Goal: Transaction & Acquisition: Book appointment/travel/reservation

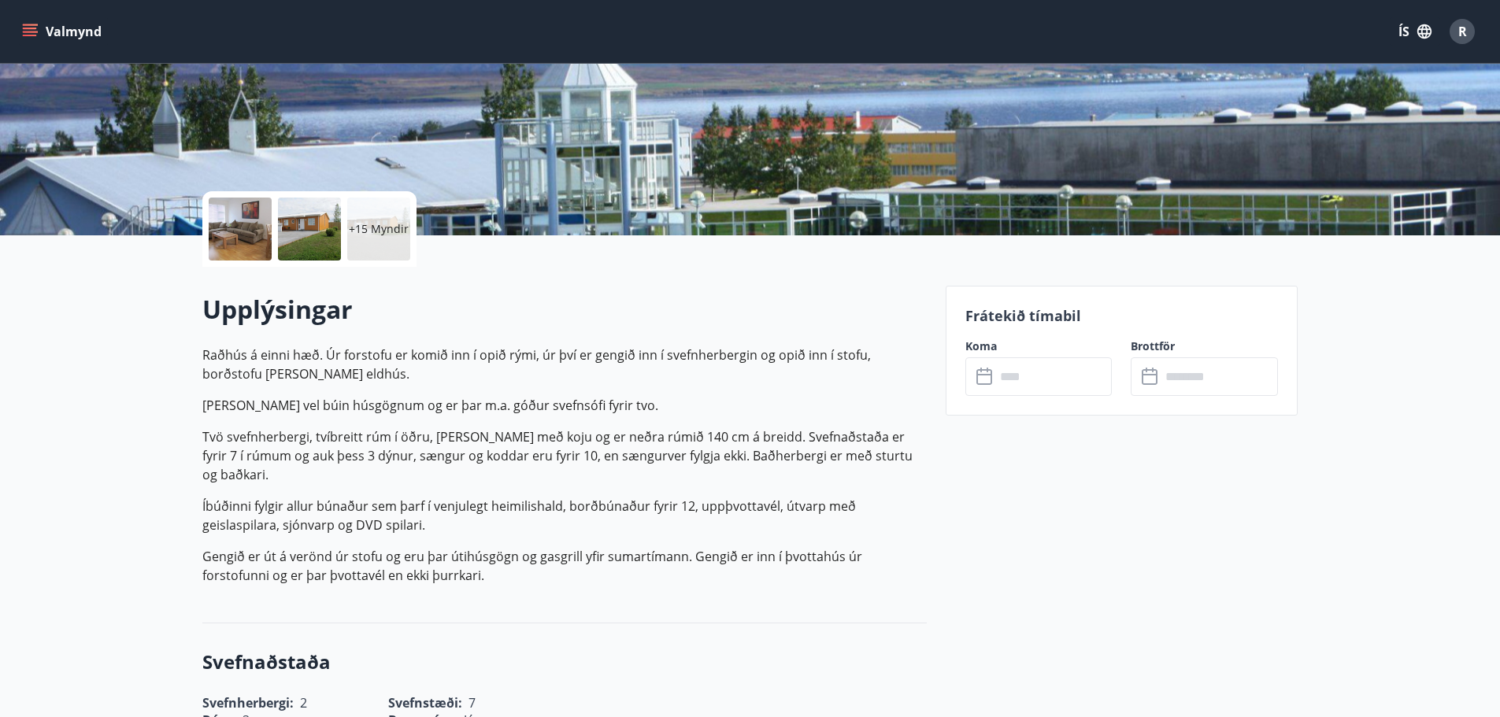
scroll to position [157, 0]
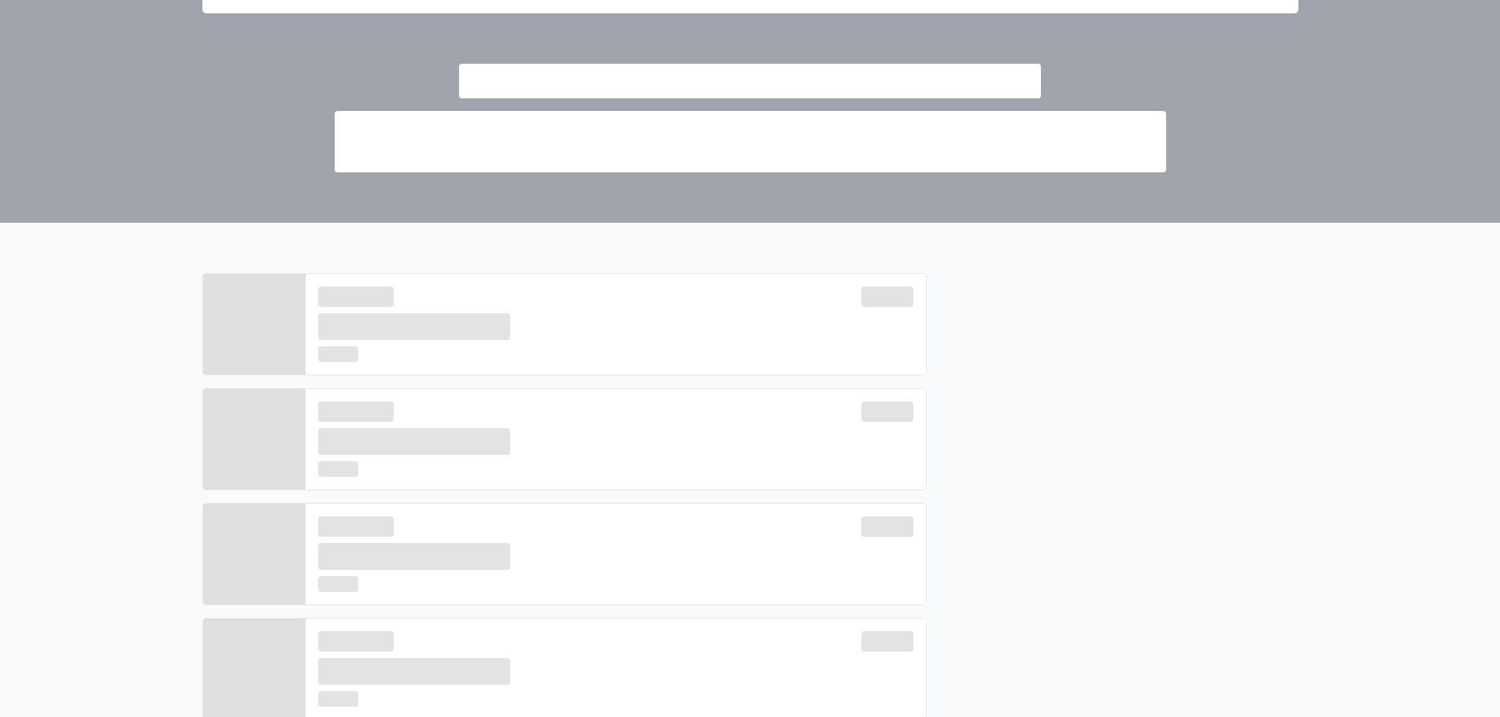
scroll to position [602, 0]
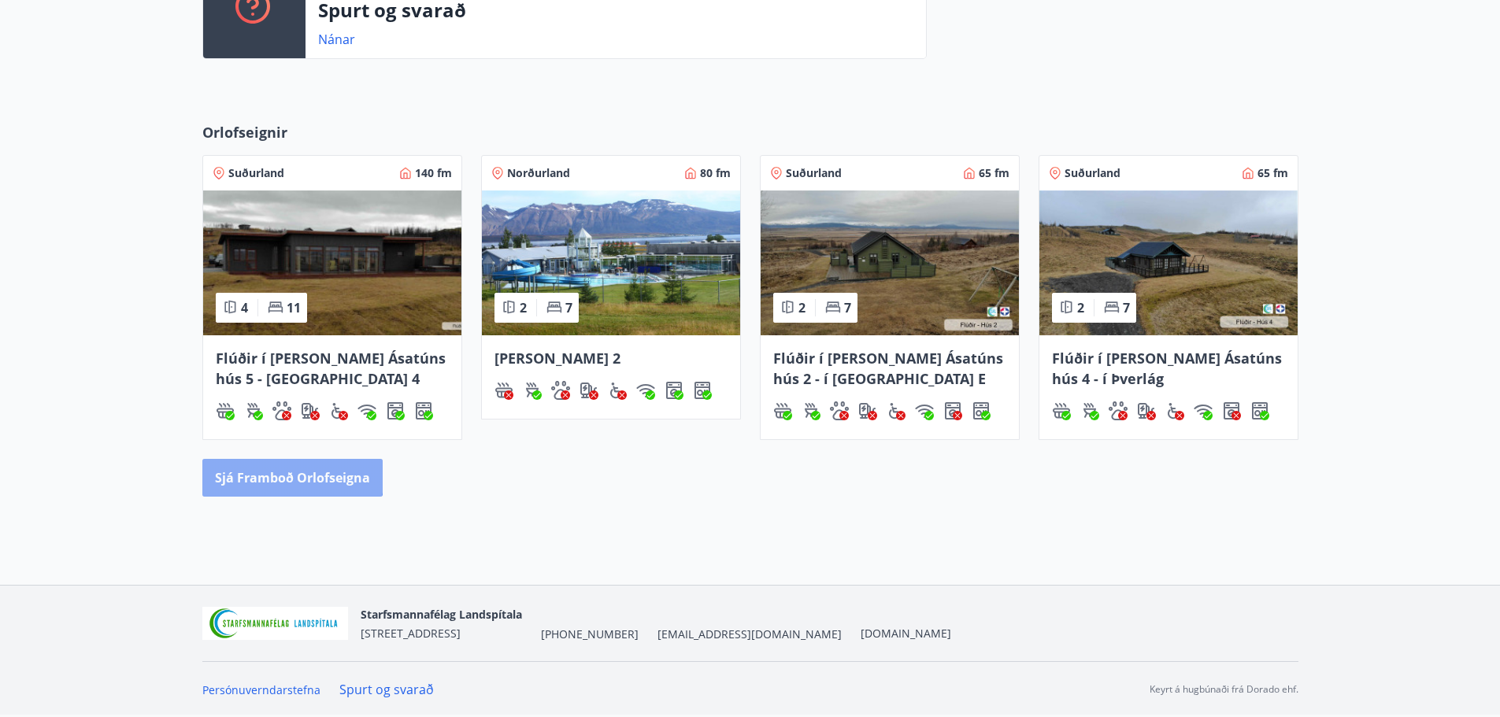
click at [238, 462] on button "Sjá framboð orlofseigna" at bounding box center [292, 478] width 180 height 38
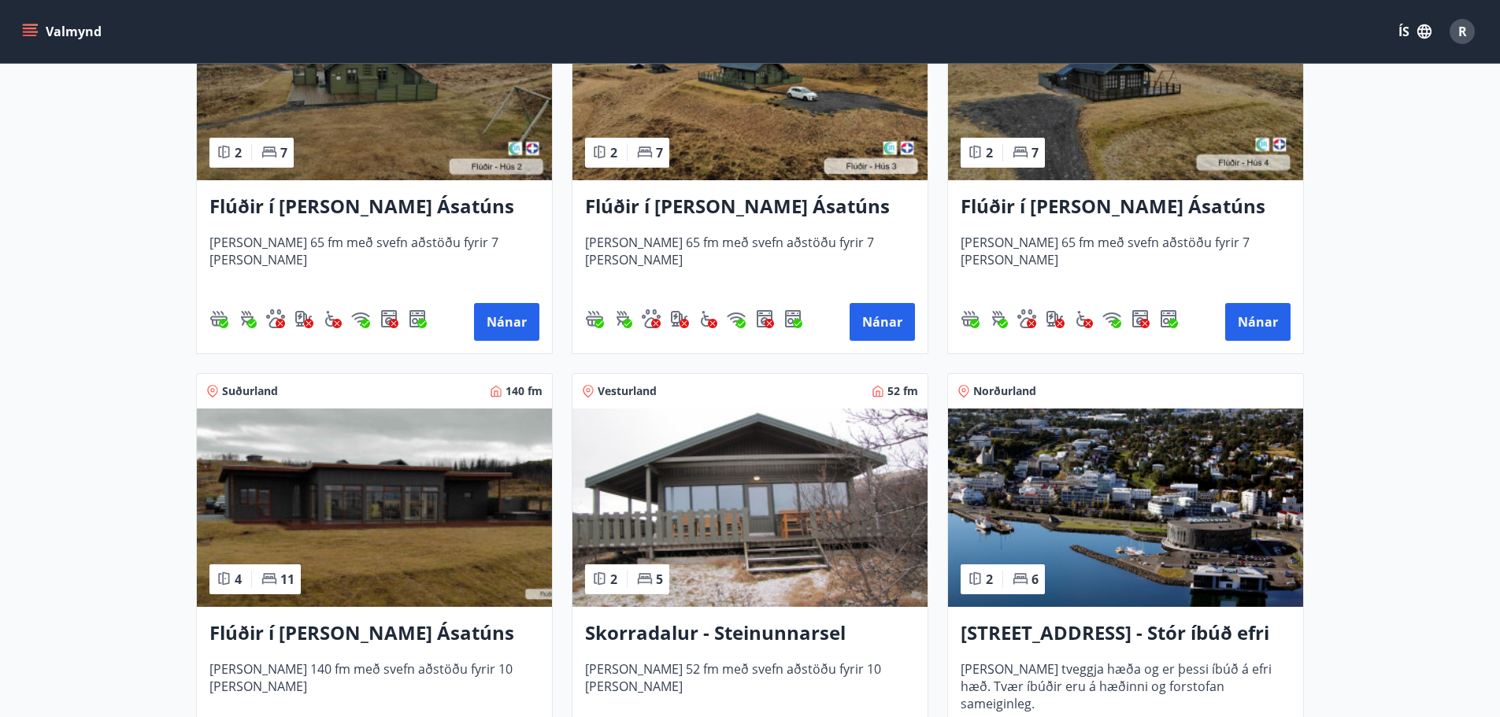
scroll to position [866, 0]
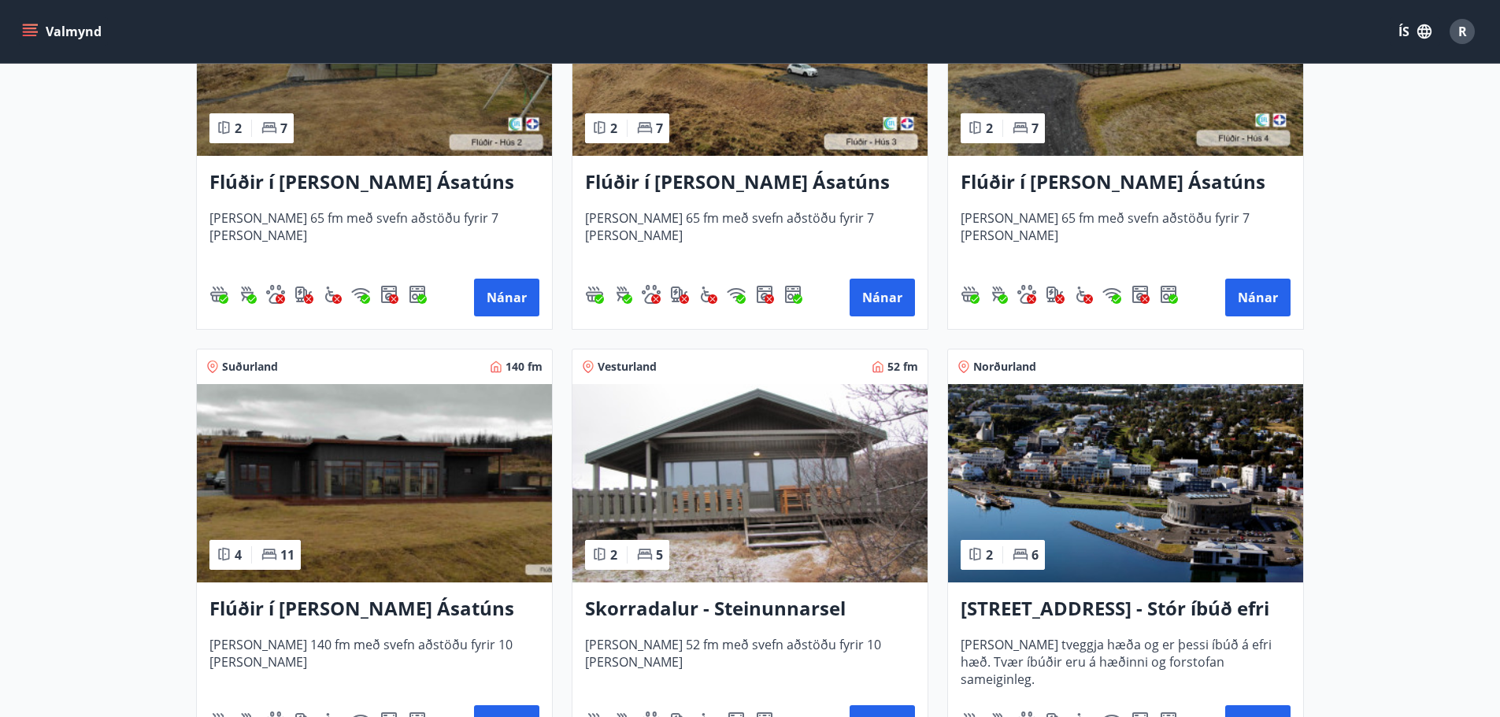
click at [416, 449] on img at bounding box center [374, 483] width 355 height 198
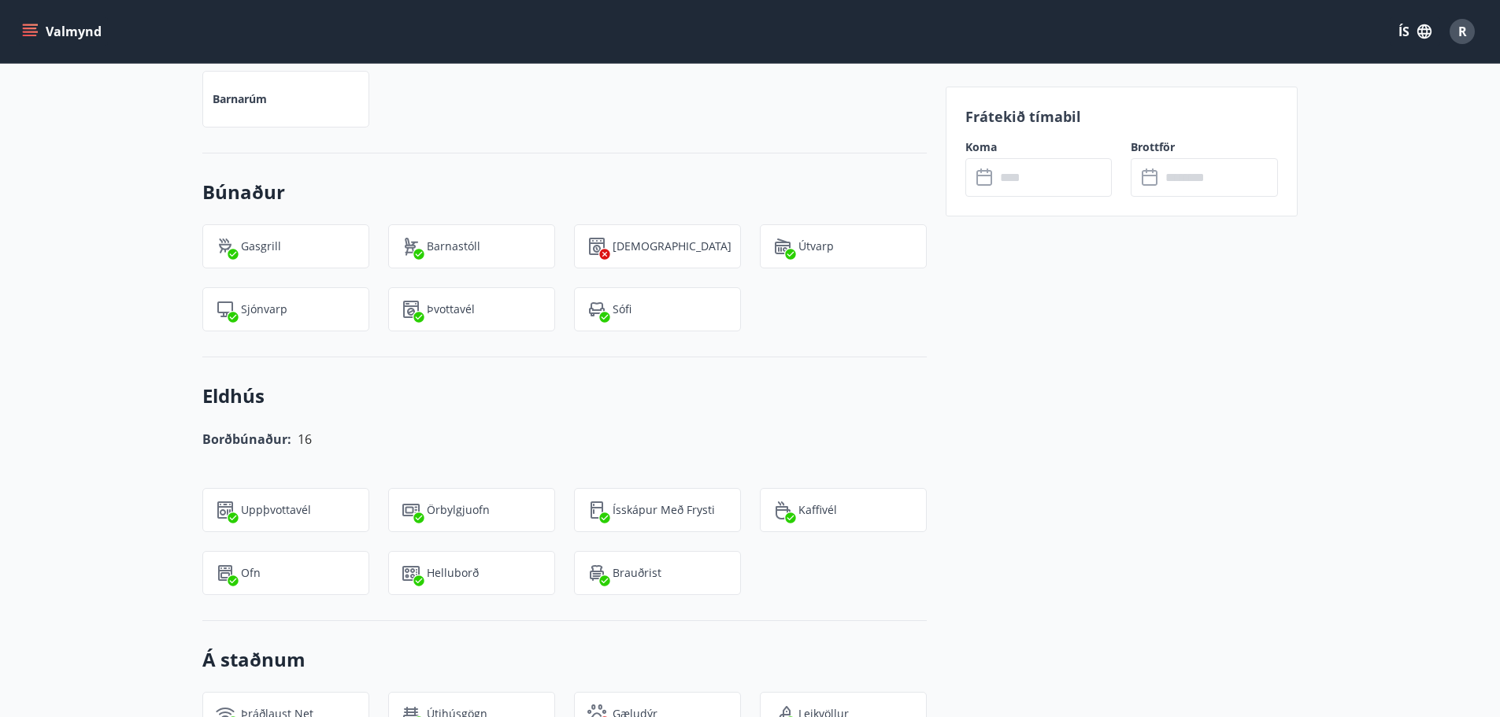
scroll to position [945, 0]
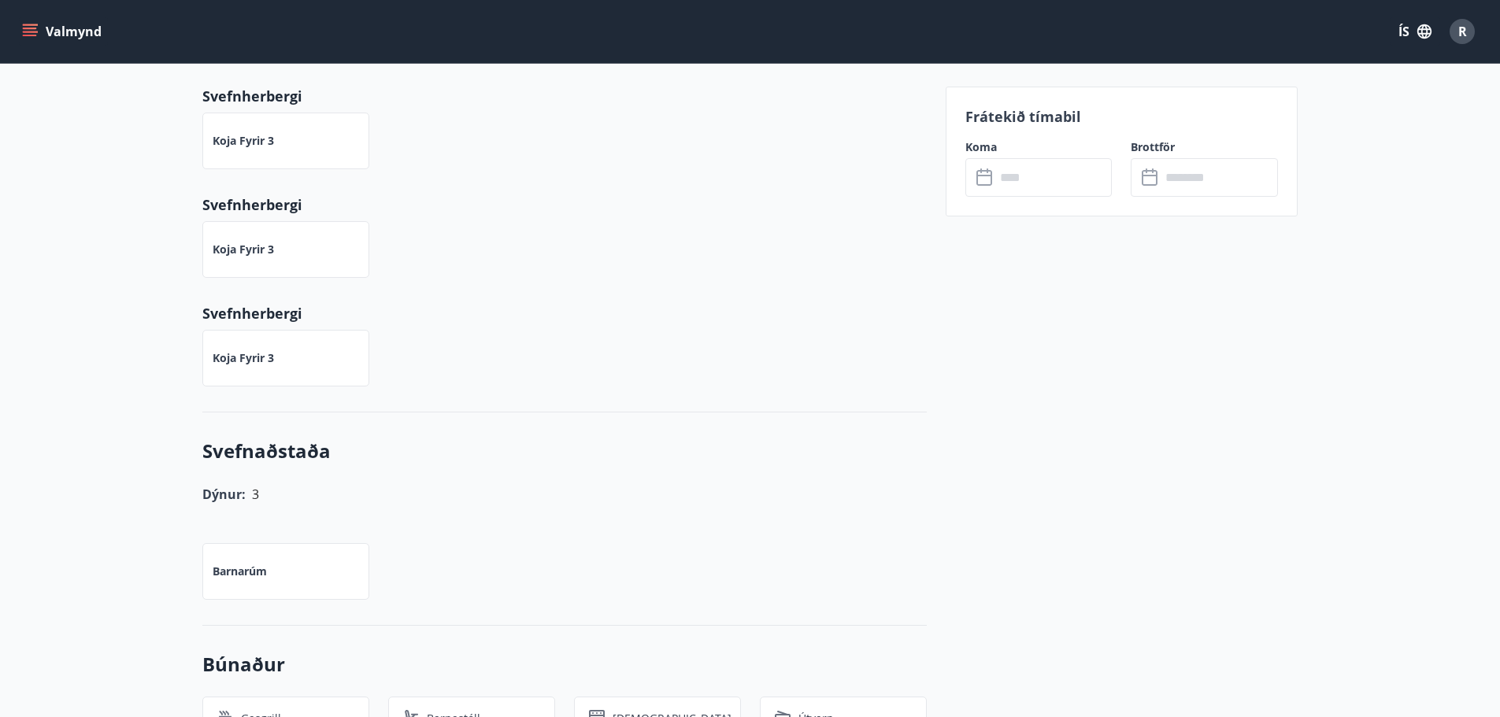
click at [1008, 180] on input "text" at bounding box center [1053, 177] width 117 height 39
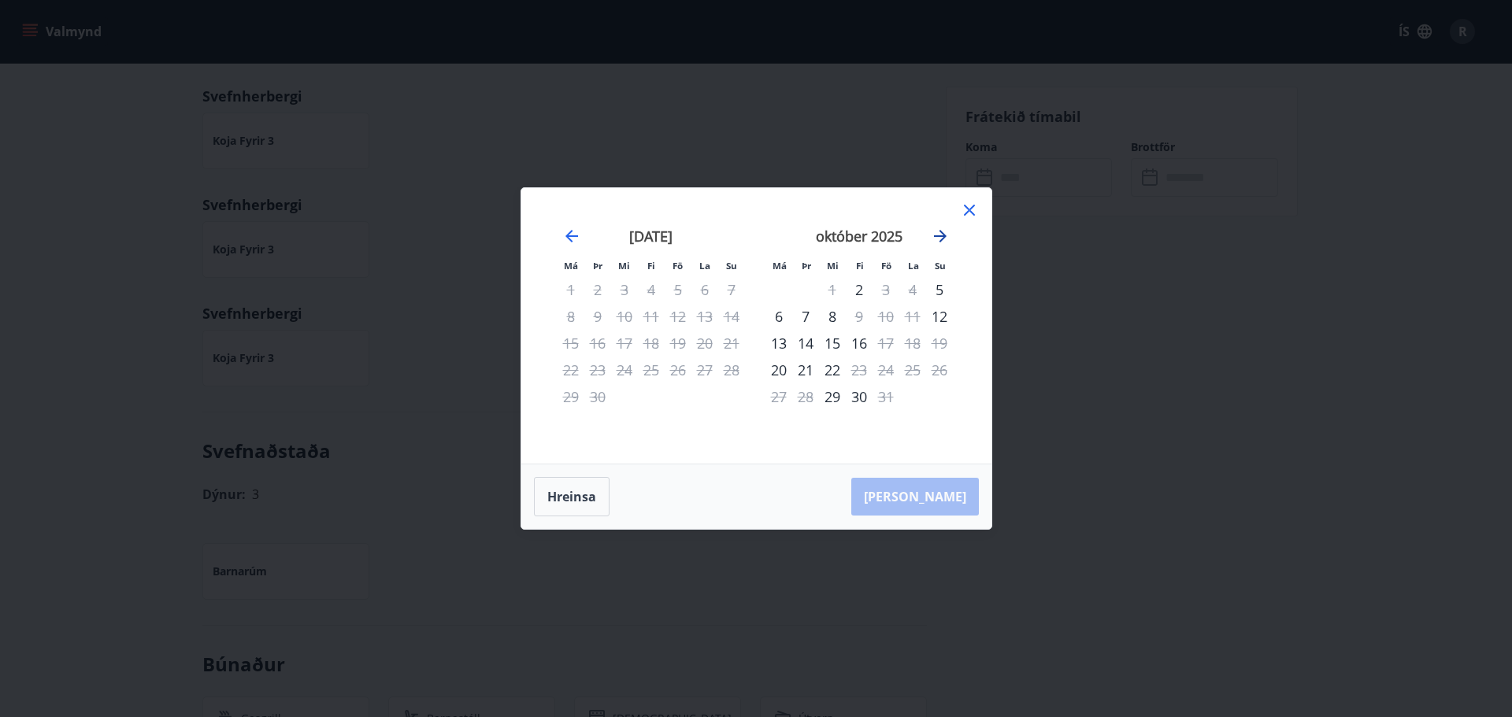
click at [942, 231] on icon "Move forward to switch to the next month." at bounding box center [940, 236] width 19 height 19
click at [968, 211] on icon at bounding box center [969, 210] width 19 height 19
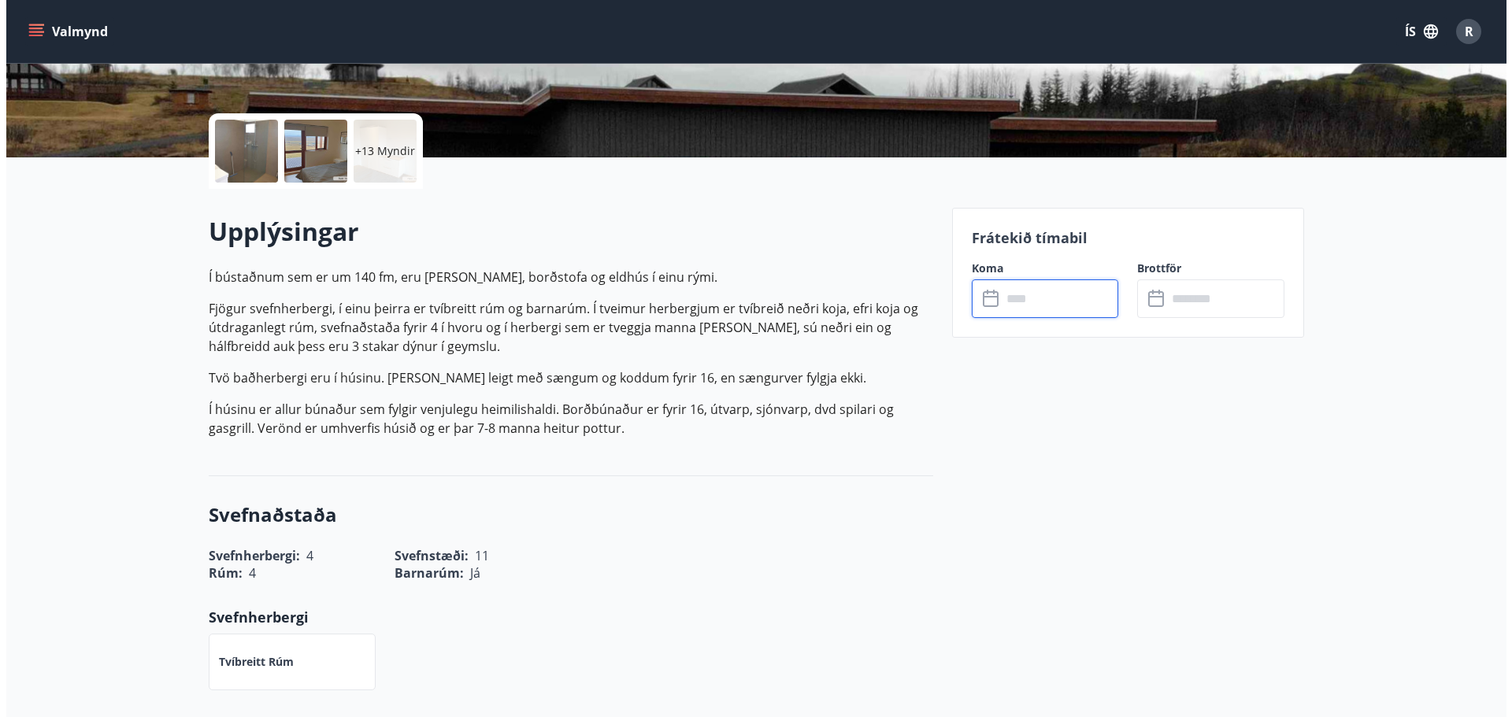
scroll to position [79, 0]
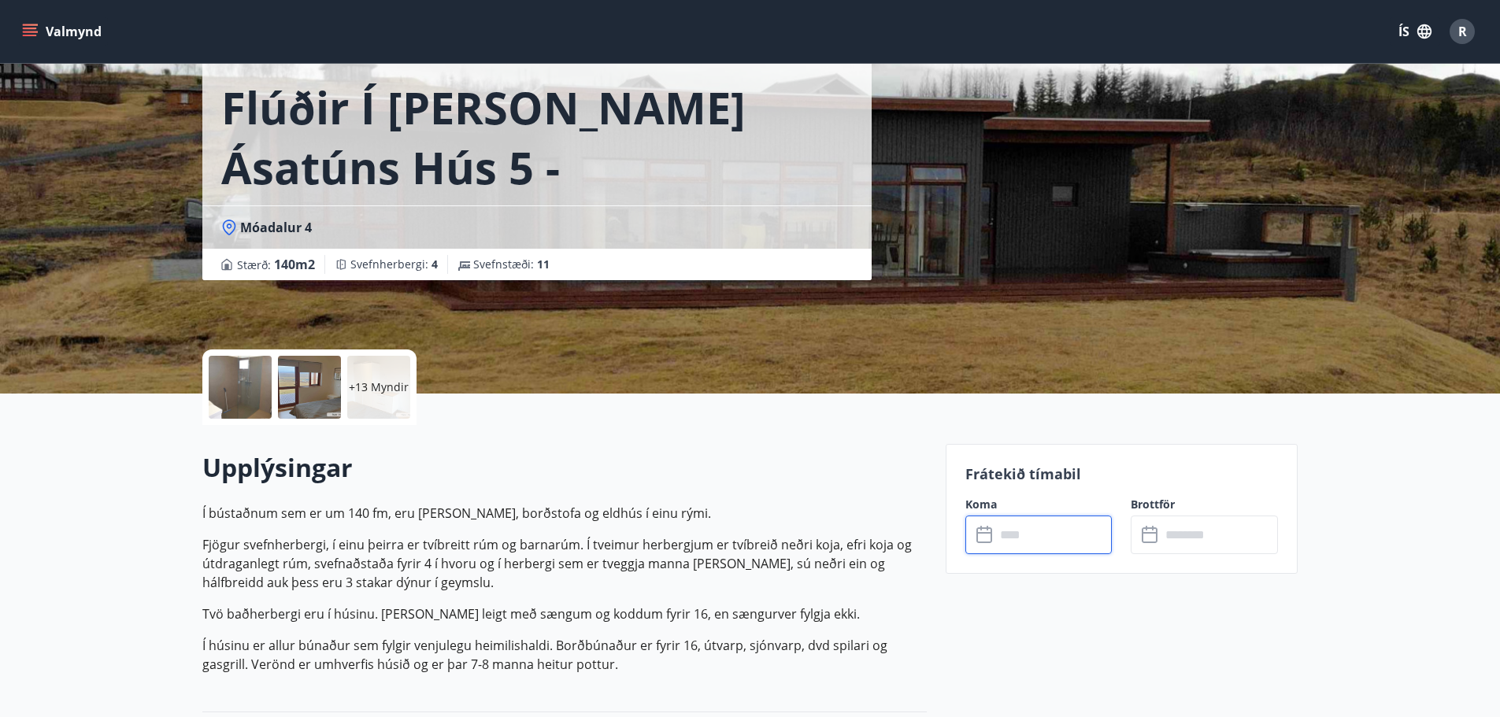
click at [367, 371] on div "+13 Myndir" at bounding box center [378, 387] width 63 height 63
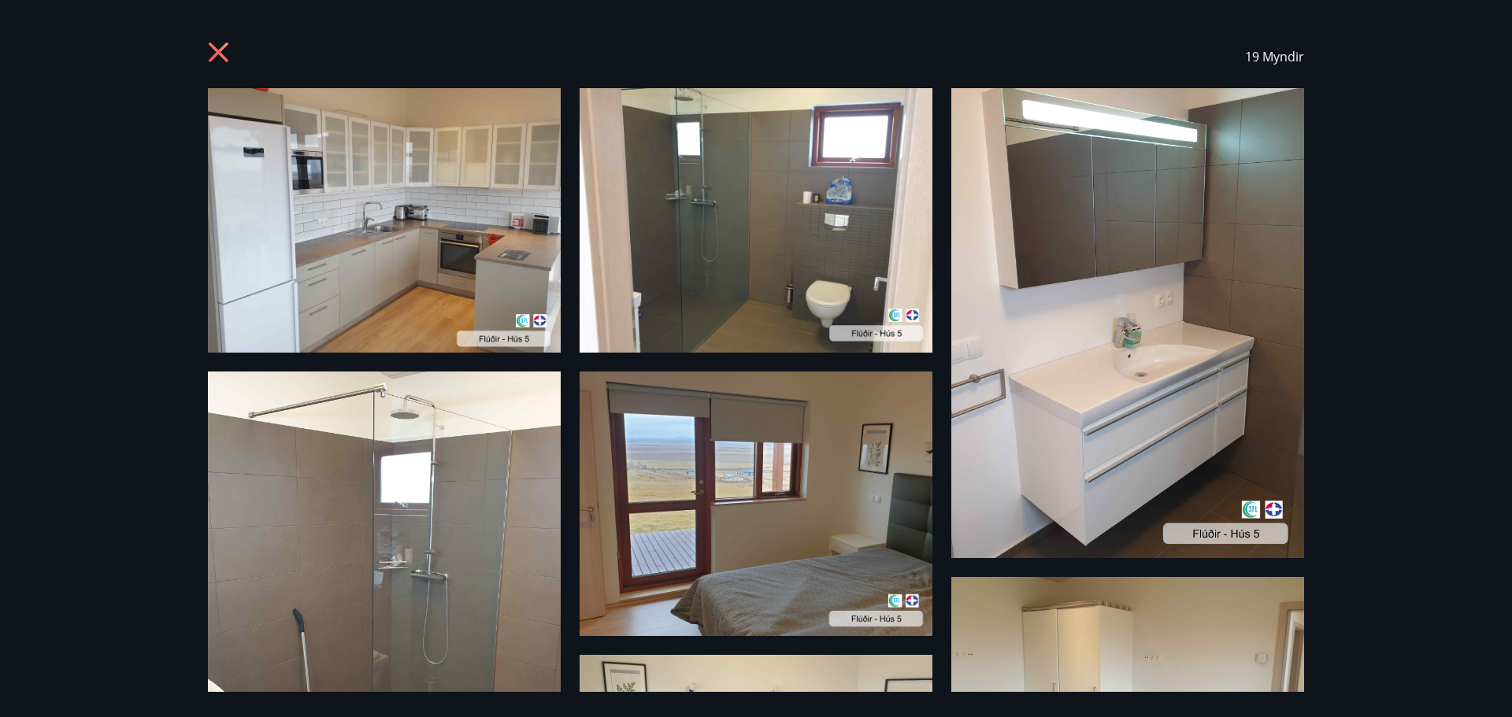
click at [394, 190] on img at bounding box center [384, 220] width 353 height 265
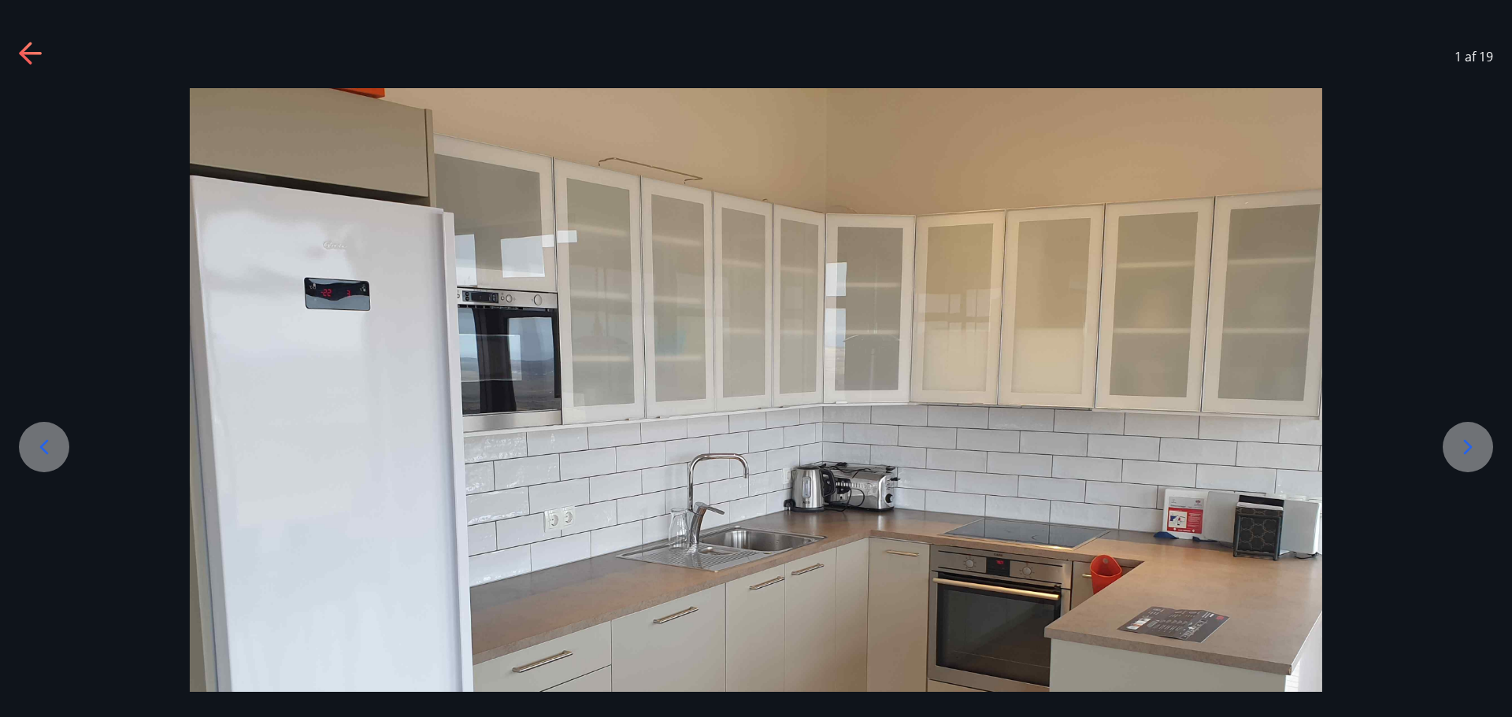
click at [1450, 439] on div at bounding box center [1467, 447] width 50 height 50
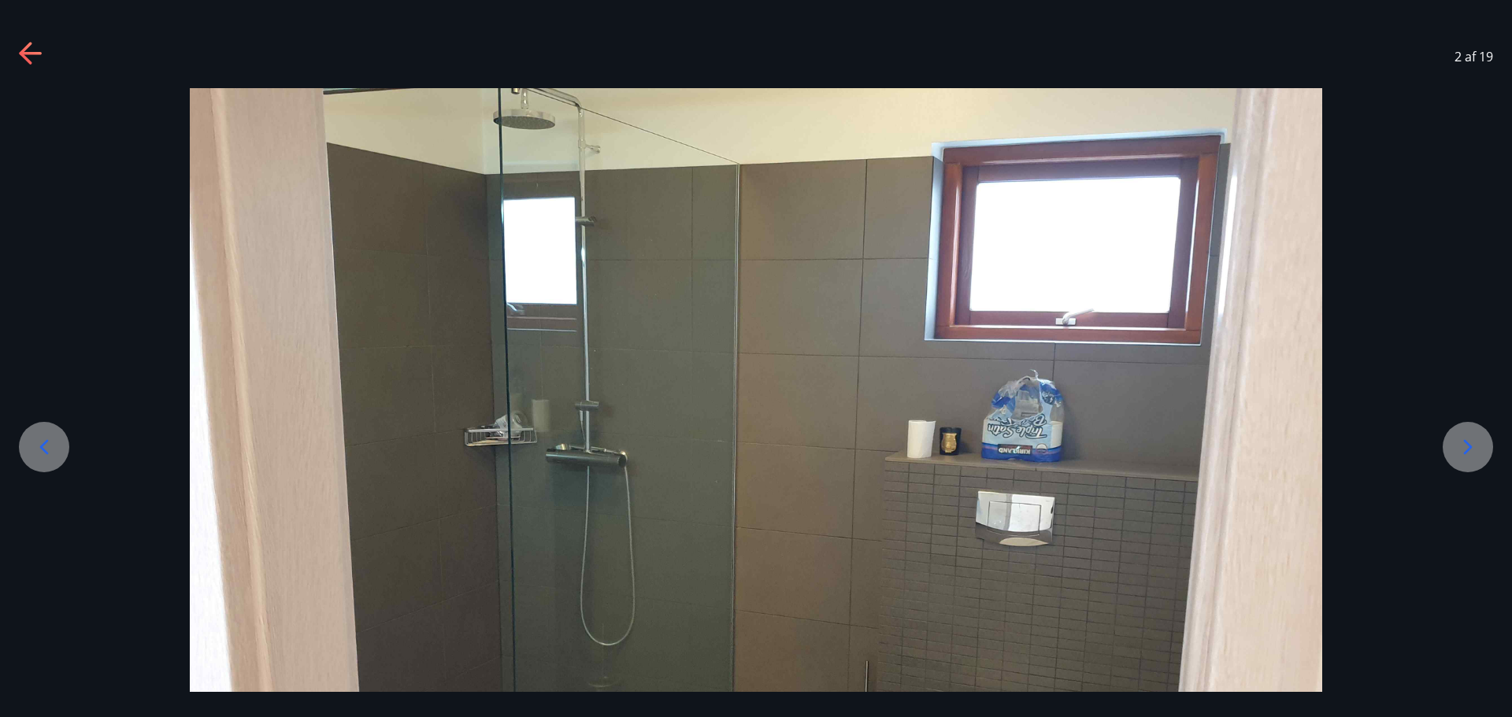
click at [1455, 446] on icon at bounding box center [1467, 447] width 25 height 25
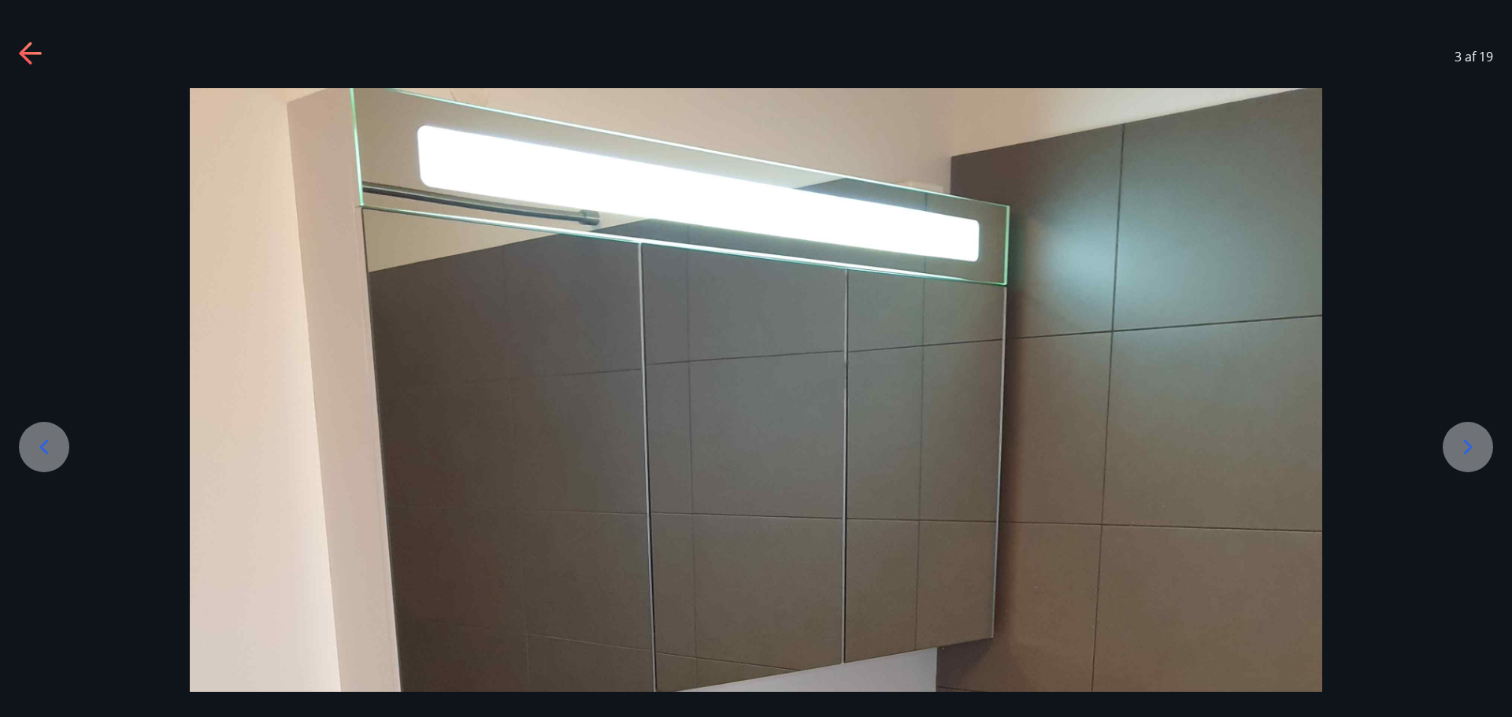
click at [1449, 448] on div at bounding box center [1467, 447] width 50 height 50
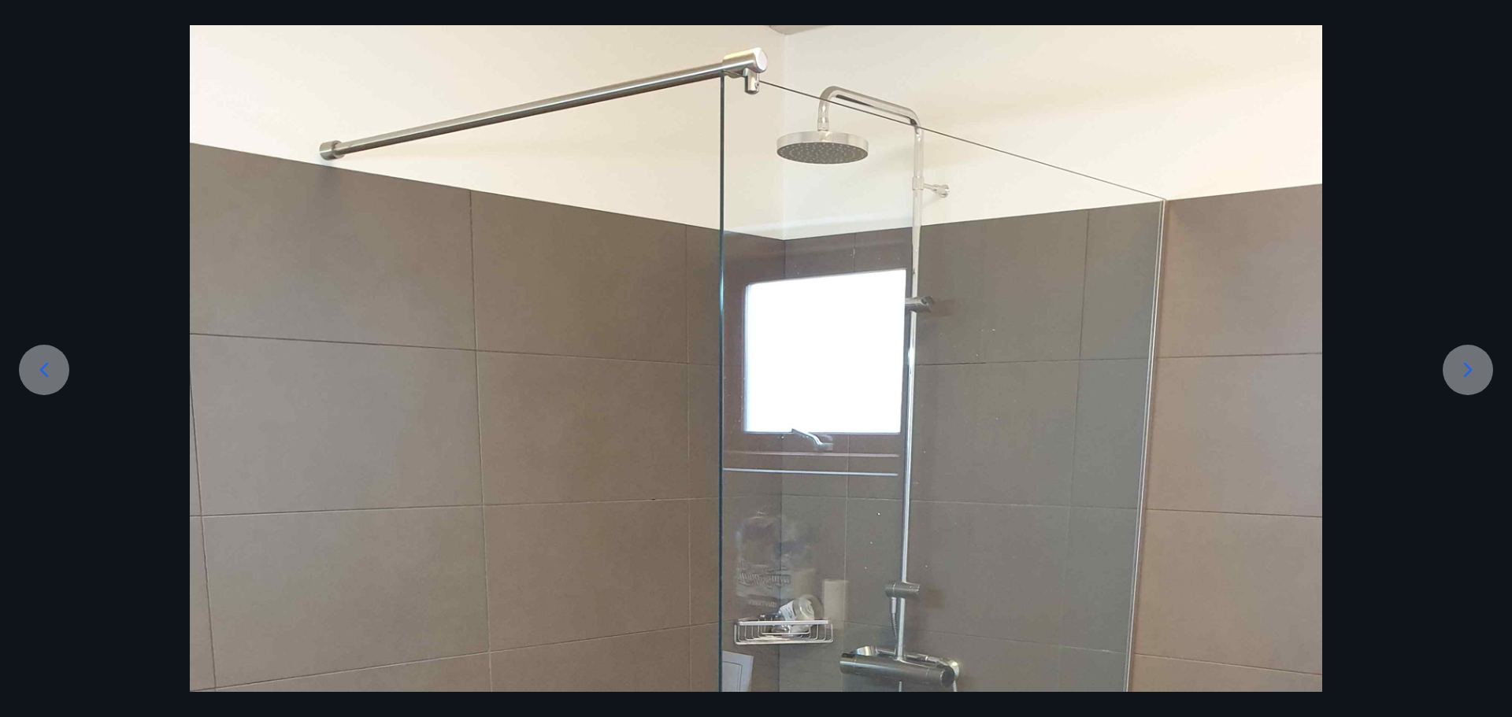
scroll to position [0, 0]
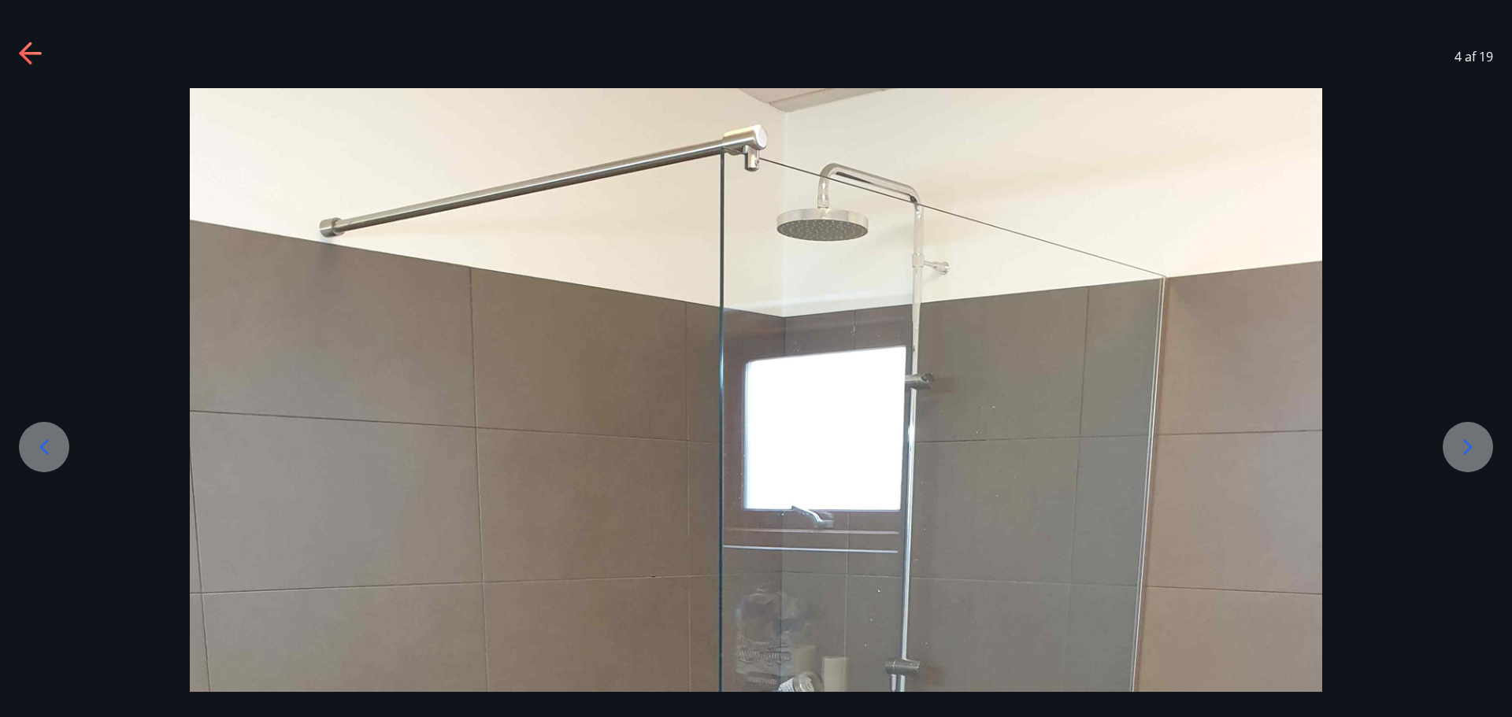
click at [21, 50] on icon at bounding box center [31, 54] width 25 height 25
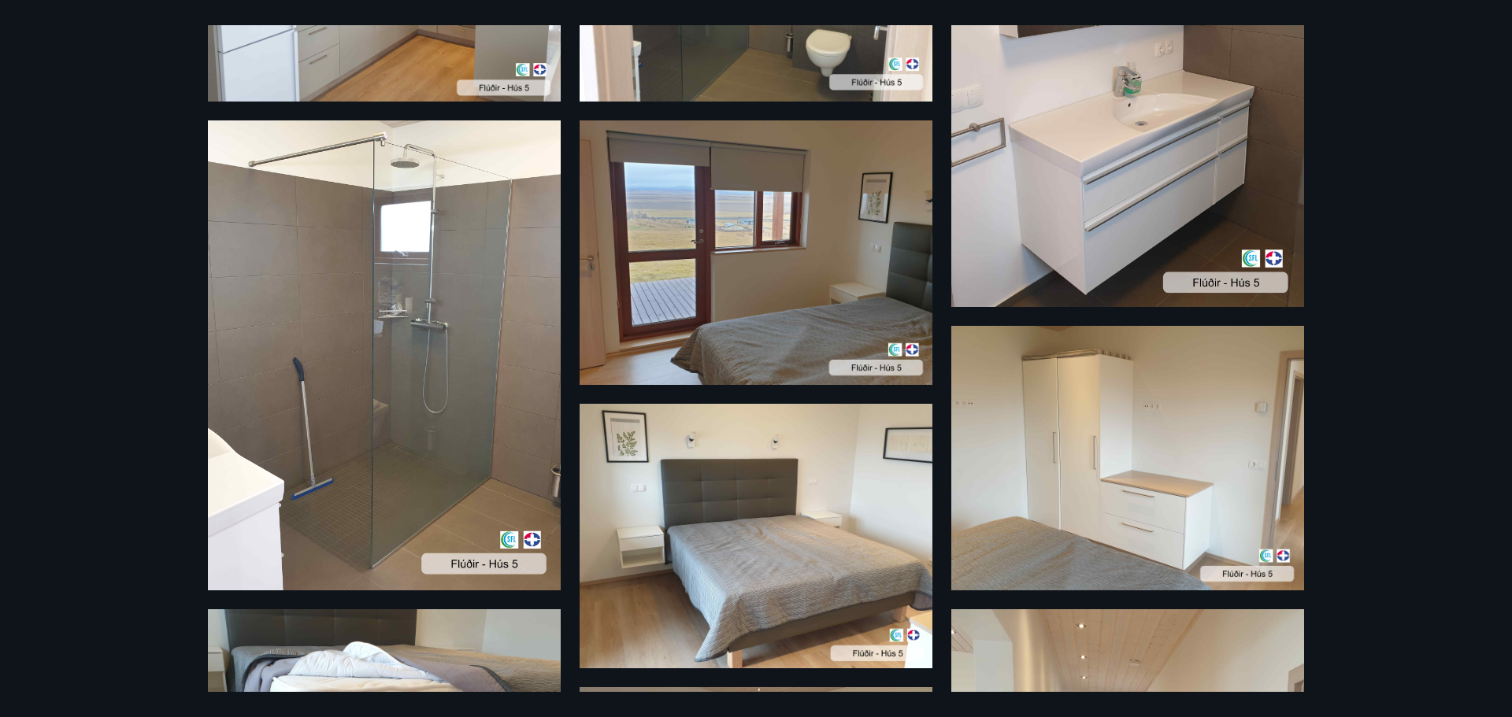
scroll to position [58, 0]
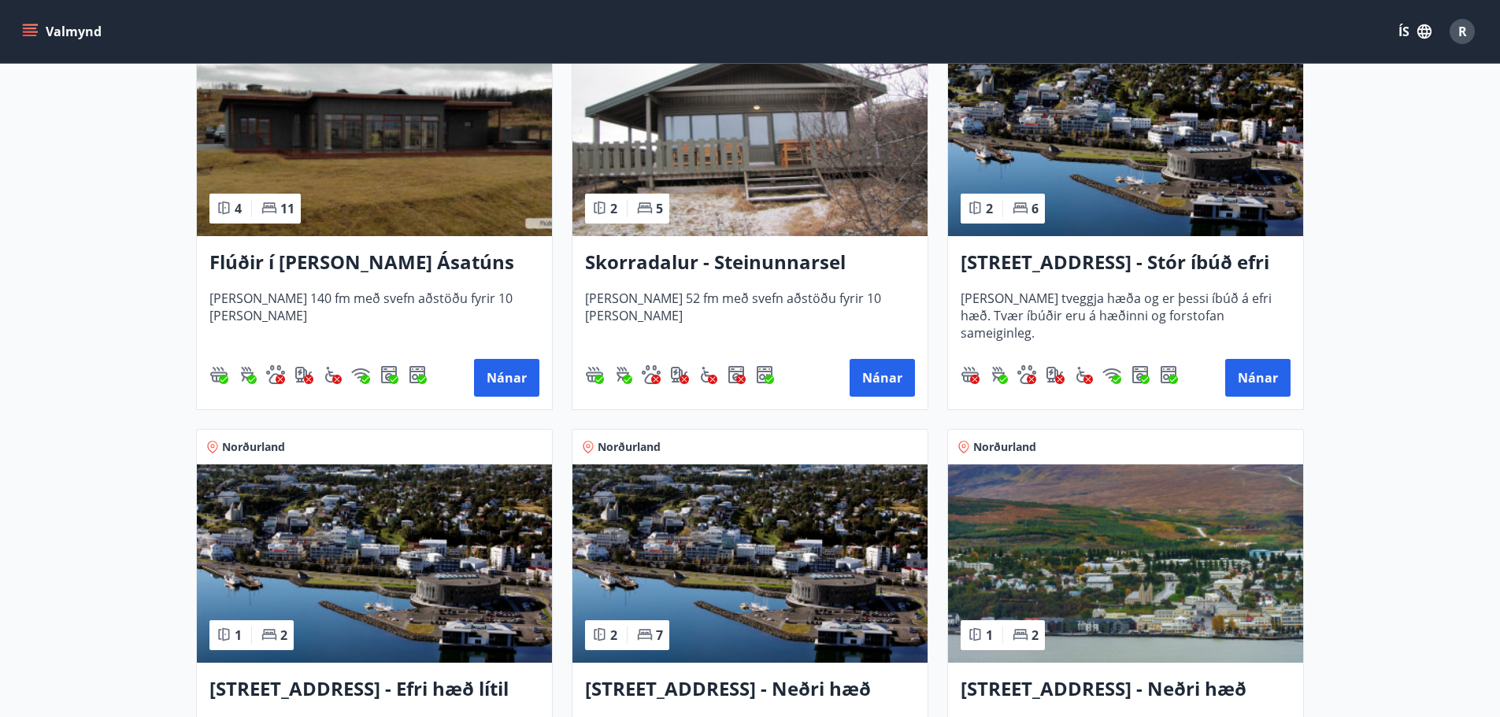
scroll to position [1055, 0]
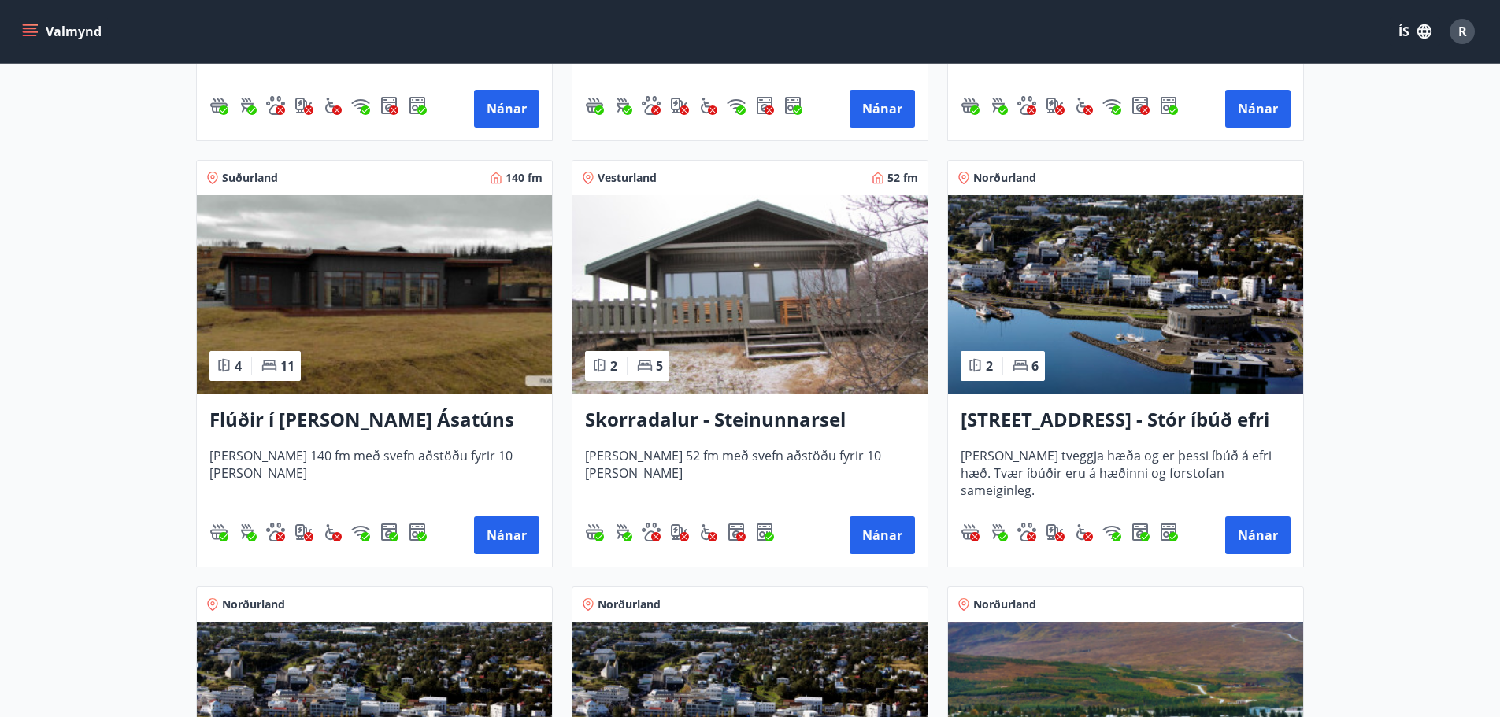
click at [661, 416] on h3 "Skorradalur - Steinunnarsel" at bounding box center [750, 420] width 330 height 28
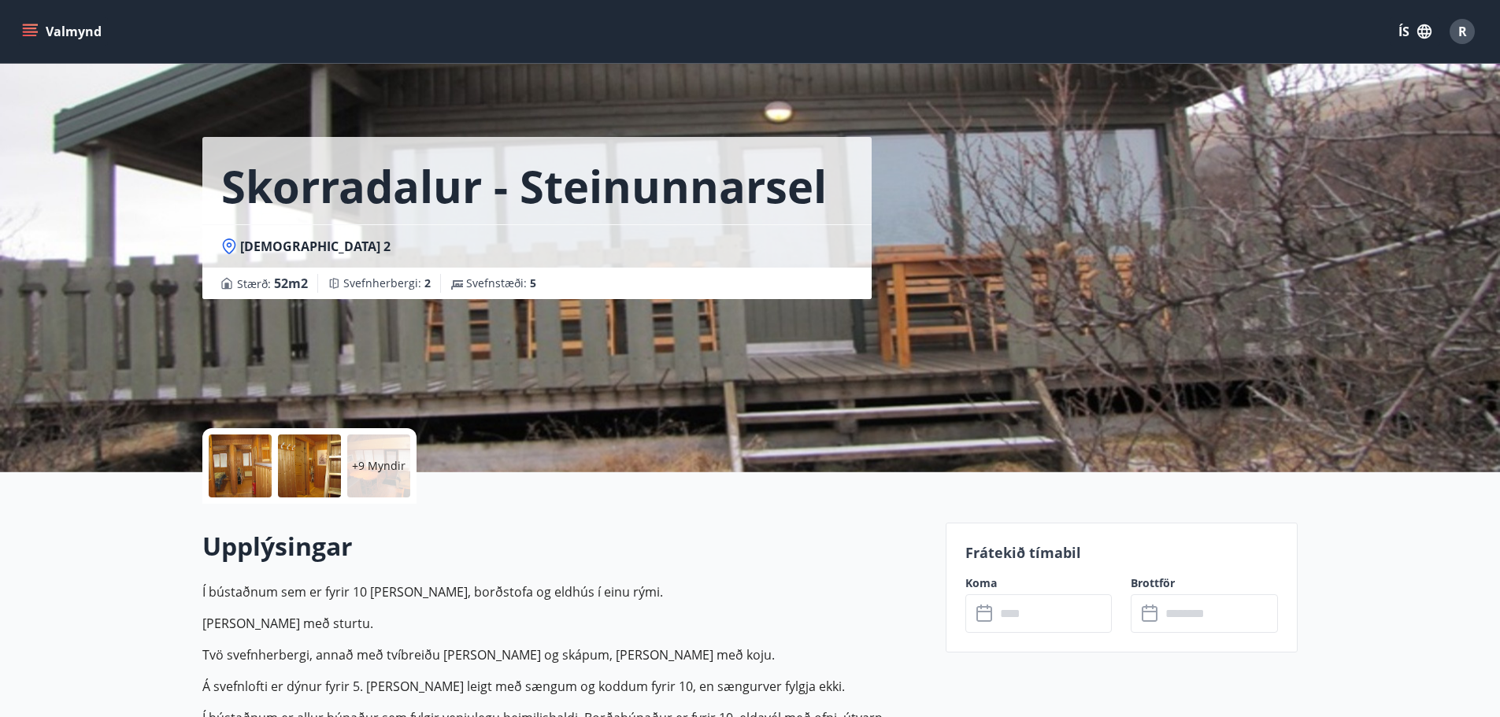
click at [379, 468] on p "+9 Myndir" at bounding box center [379, 466] width 54 height 16
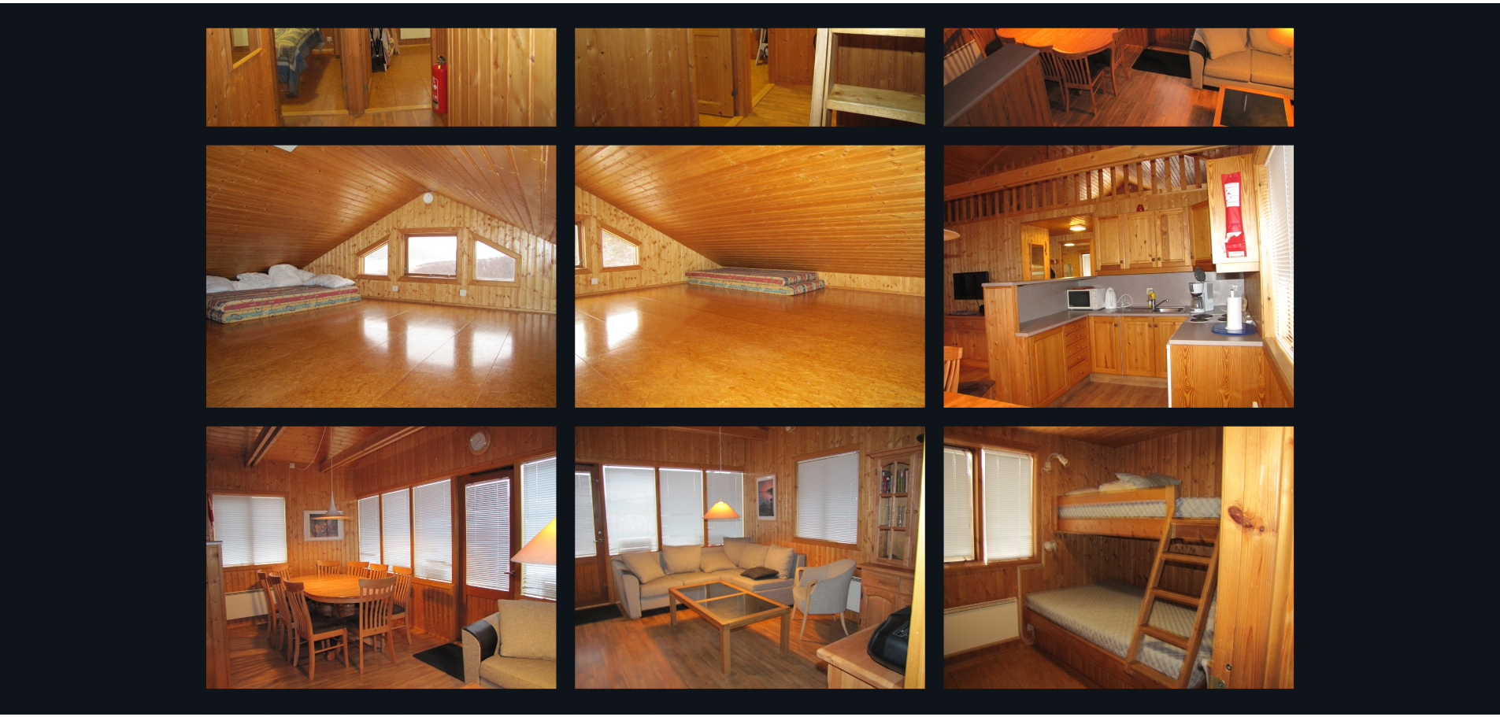
scroll to position [327, 0]
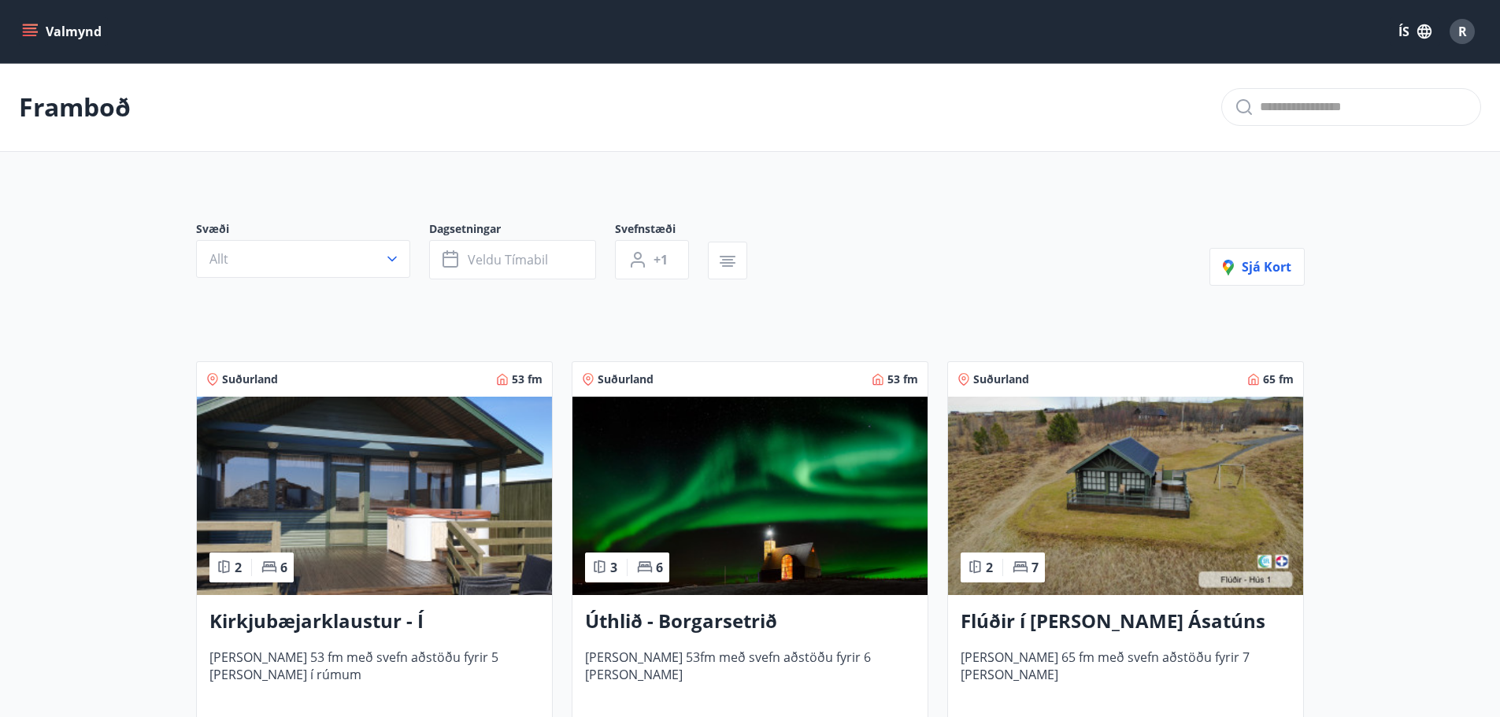
click at [298, 469] on img at bounding box center [374, 496] width 355 height 198
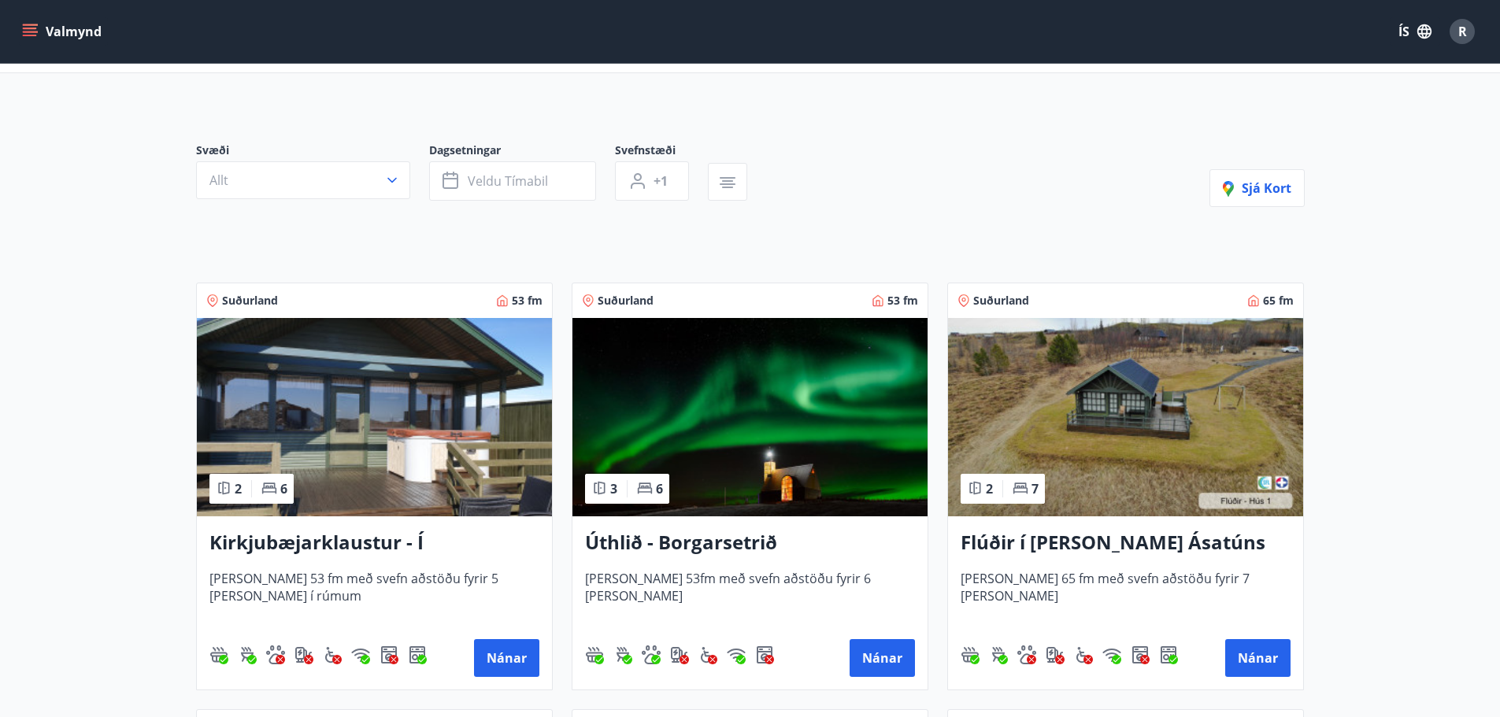
click at [667, 396] on img at bounding box center [749, 417] width 355 height 198
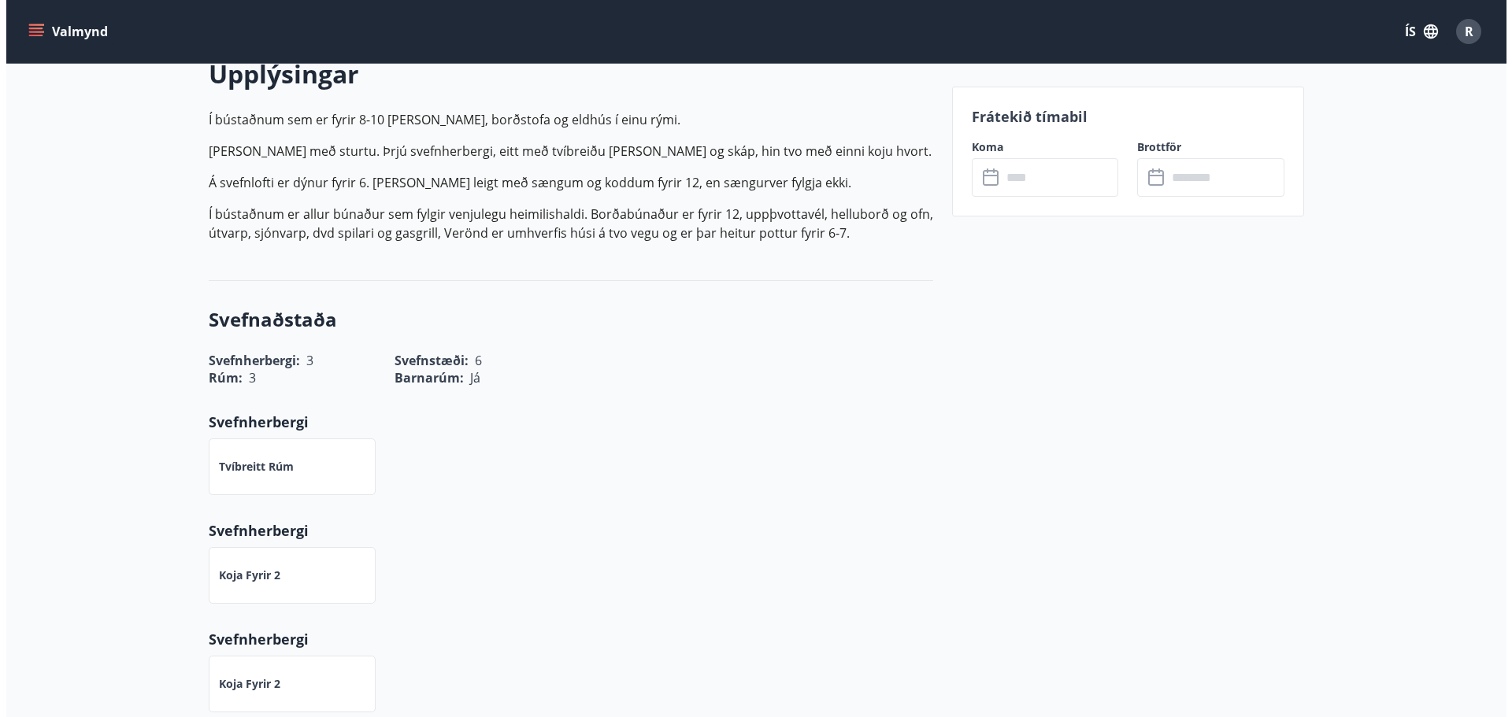
scroll to position [79, 0]
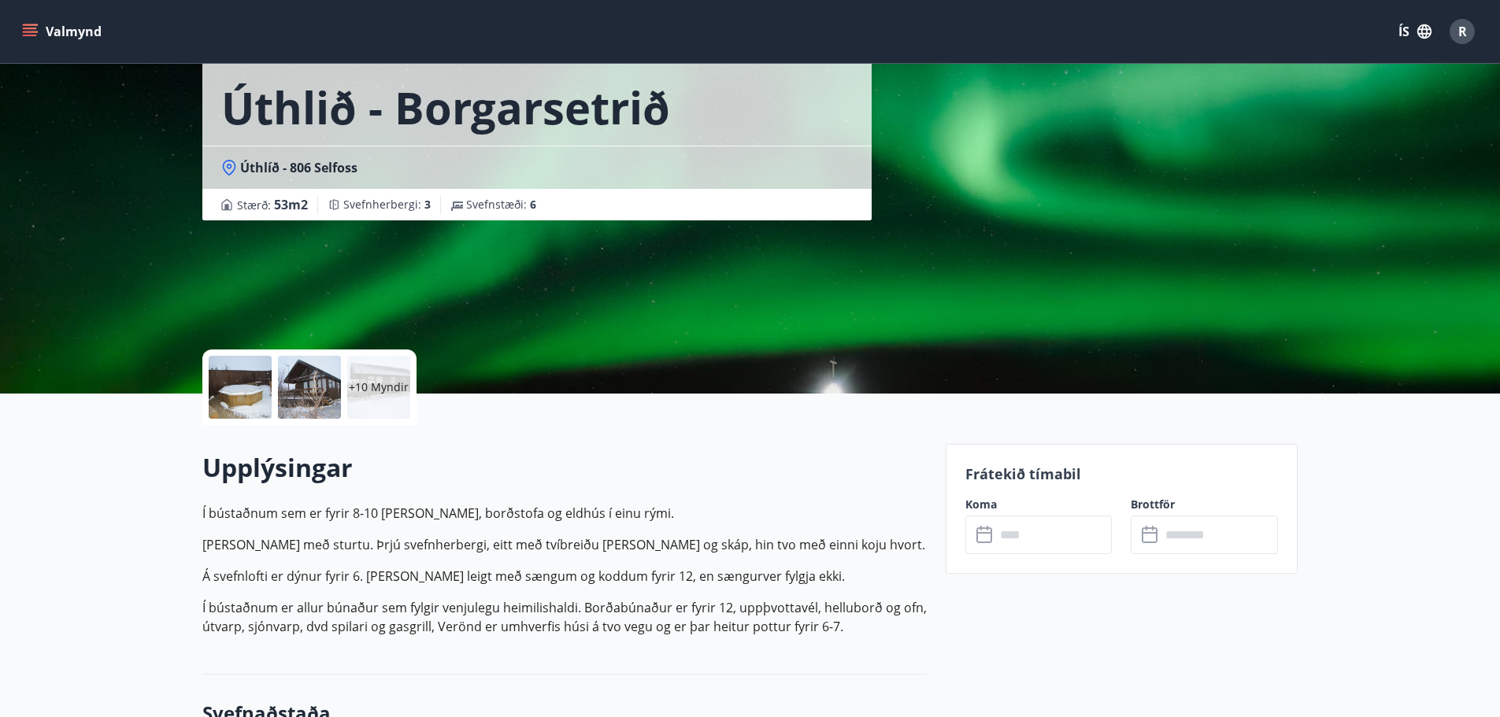
click at [254, 380] on div at bounding box center [240, 387] width 63 height 63
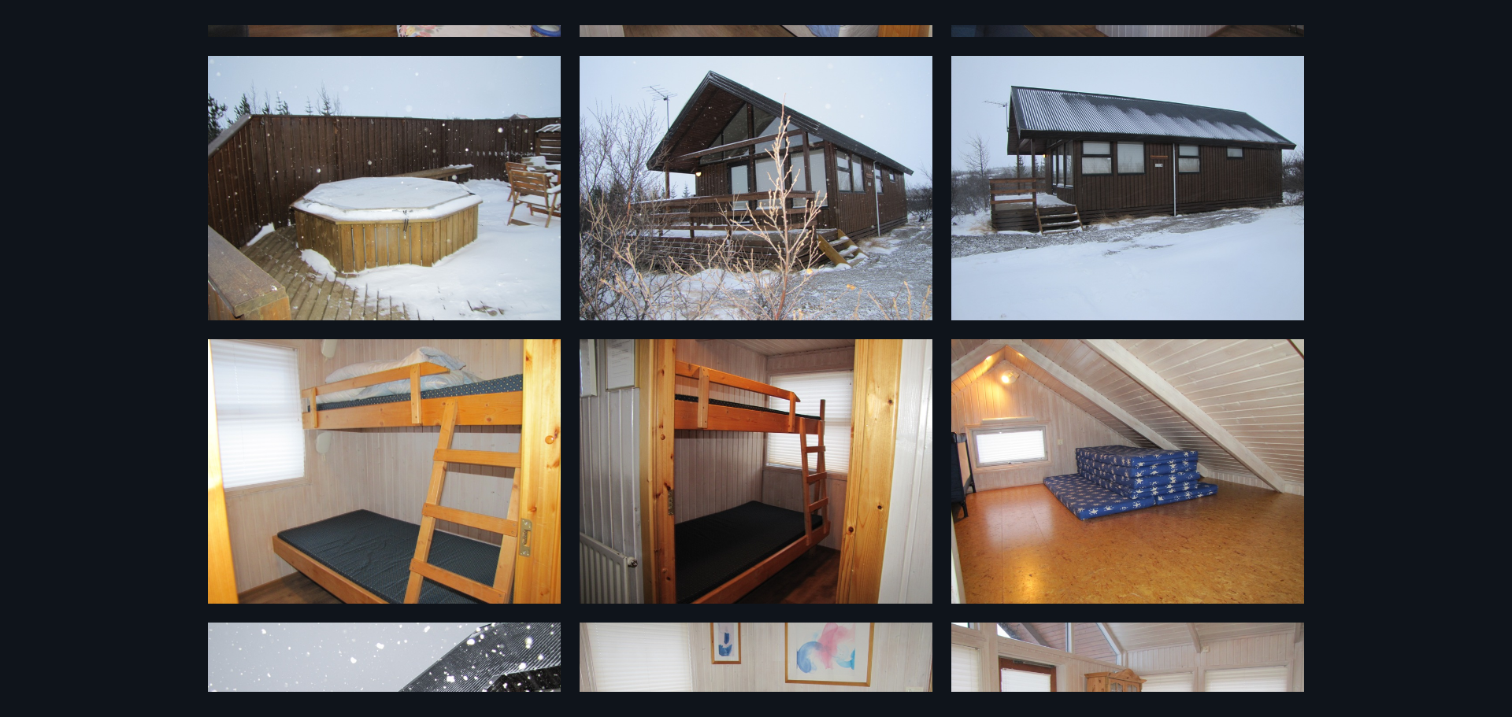
scroll to position [138, 0]
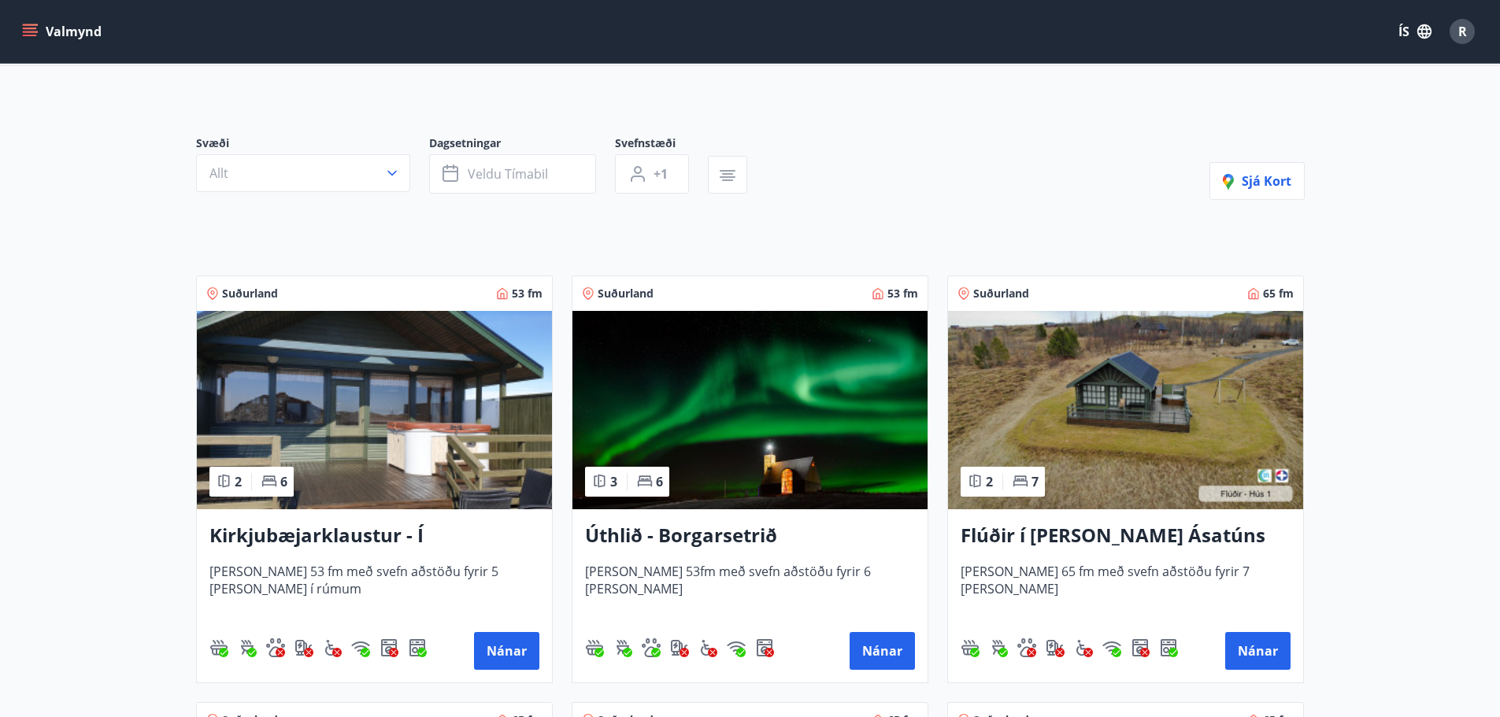
scroll to position [157, 0]
